Goal: Information Seeking & Learning: Learn about a topic

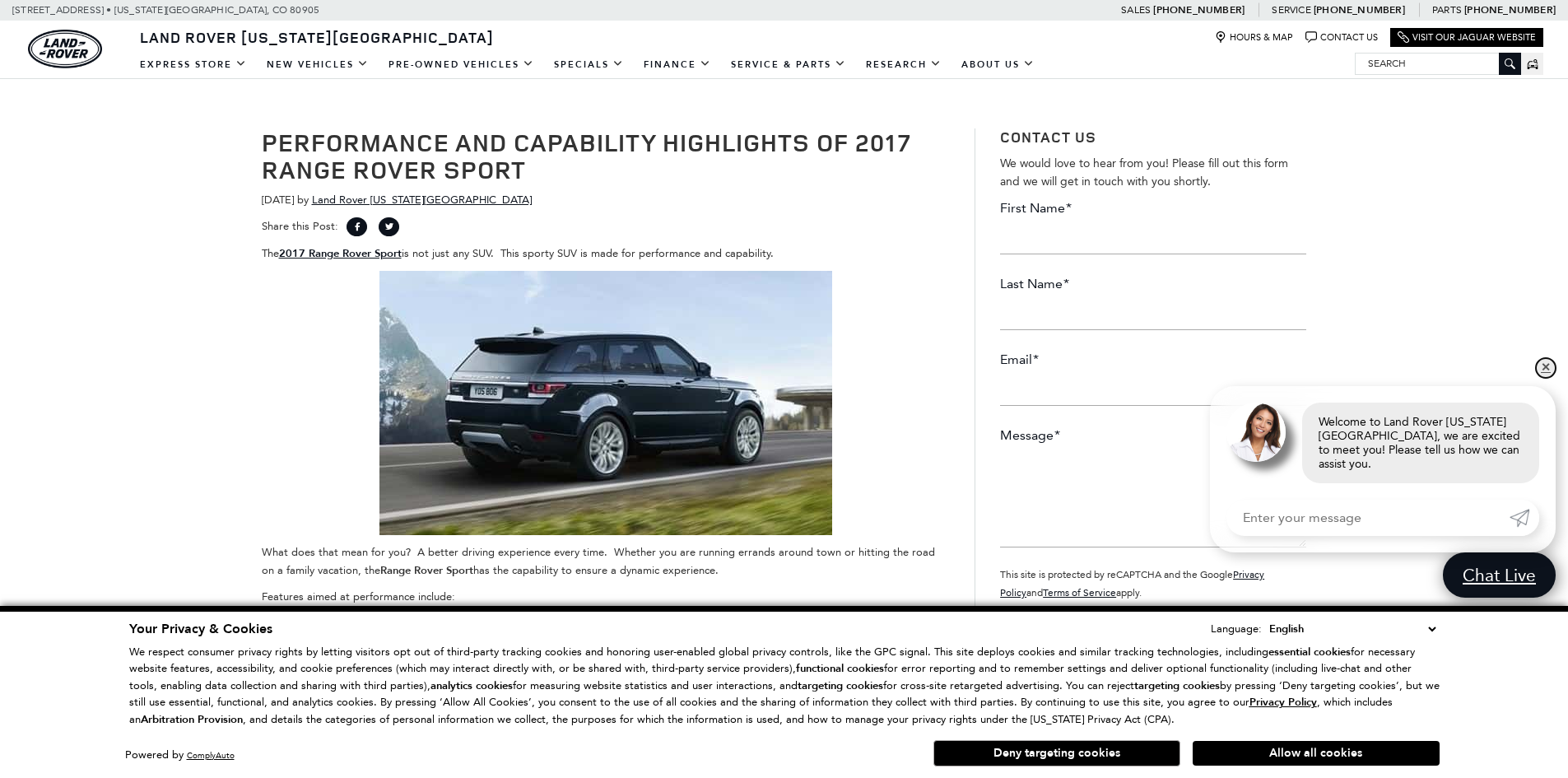
click at [1541, 378] on link "✕" at bounding box center [1546, 367] width 20 height 20
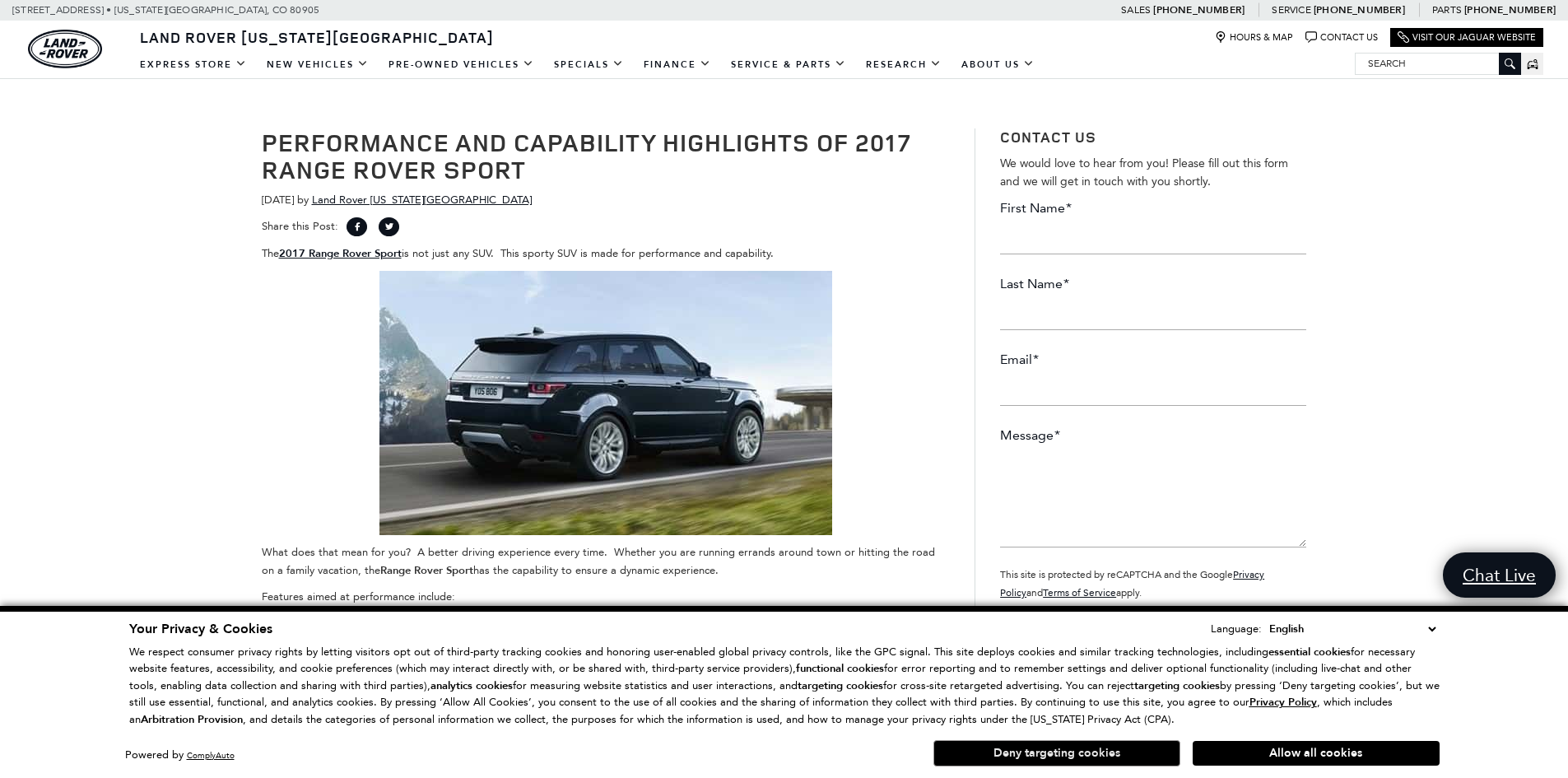
click at [1098, 748] on button "Deny targeting cookies" at bounding box center [1057, 753] width 247 height 27
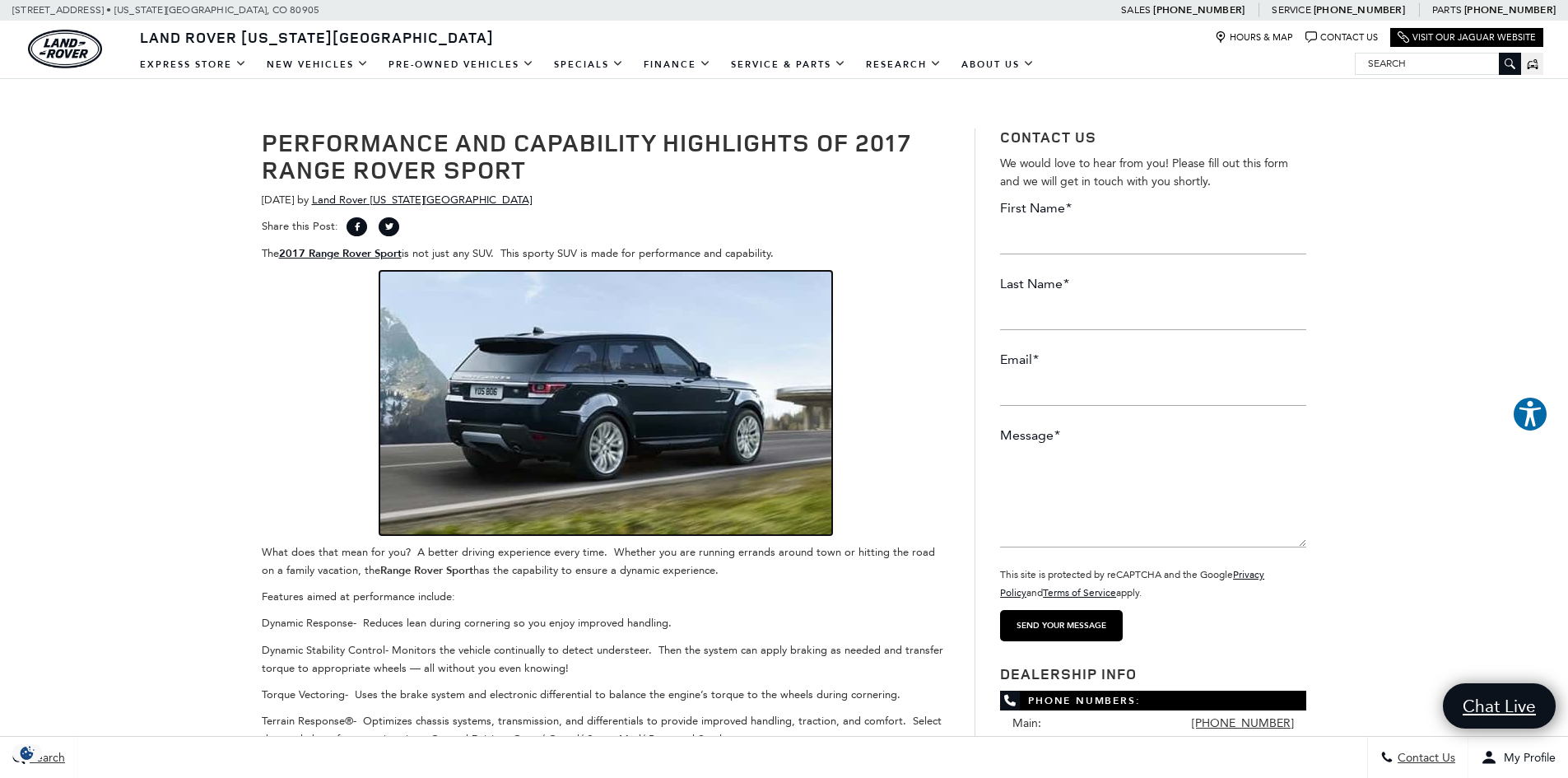
drag, startPoint x: 590, startPoint y: 348, endPoint x: 910, endPoint y: 272, distance: 328.9
click at [910, 272] on link at bounding box center [606, 403] width 689 height 265
click at [672, 384] on img at bounding box center [605, 403] width 453 height 265
